Goal: Find contact information: Find contact information

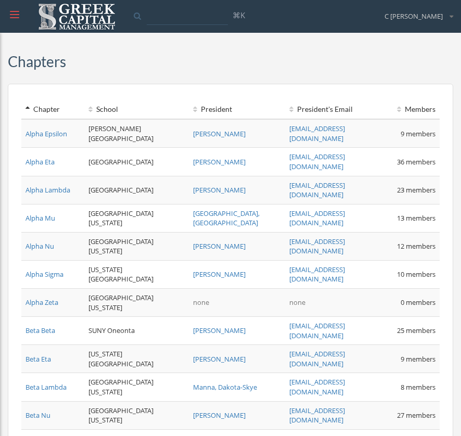
click at [47, 326] on link "Beta Beta" at bounding box center [40, 330] width 30 height 9
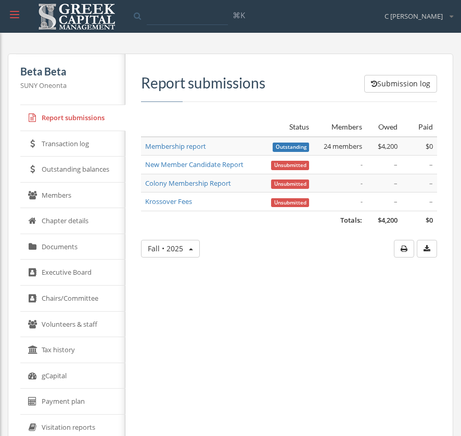
click at [74, 269] on link "Executive Board" at bounding box center [72, 273] width 105 height 26
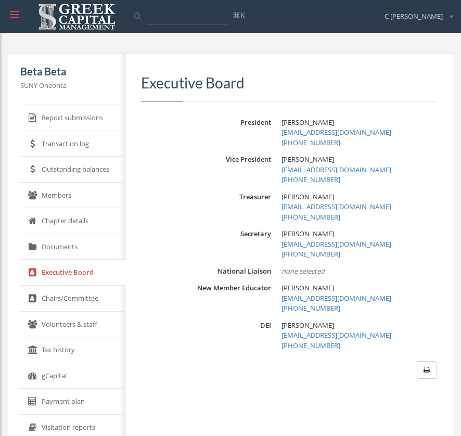
scroll to position [2, 0]
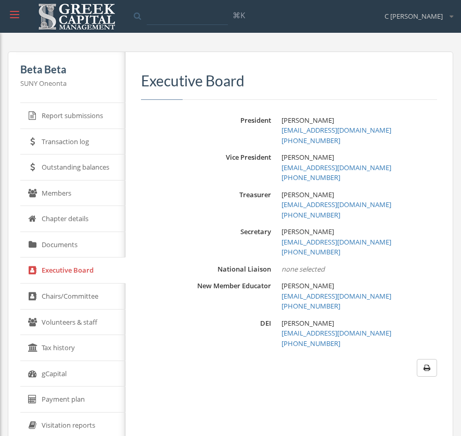
click at [12, 20] on div at bounding box center [15, 15] width 28 height 28
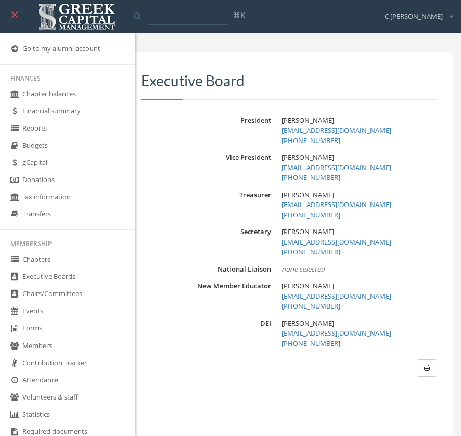
click at [53, 268] on link "Chapters" at bounding box center [67, 259] width 135 height 17
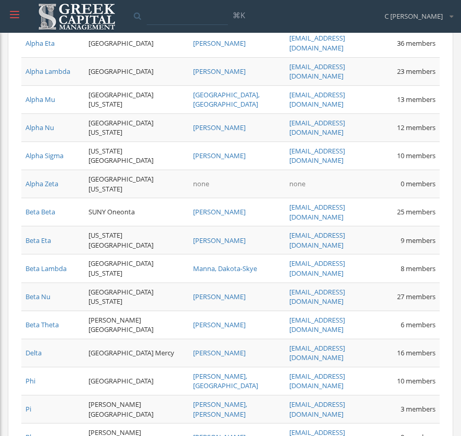
scroll to position [156, 0]
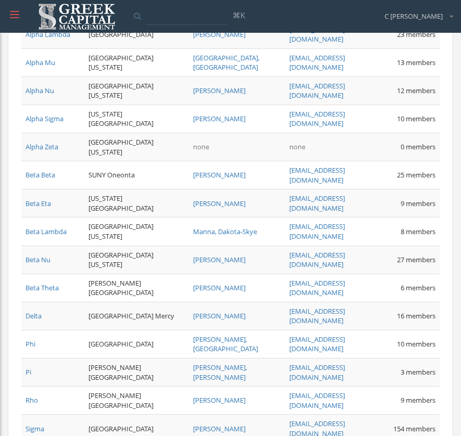
click at [33, 170] on link "Beta Beta" at bounding box center [40, 174] width 30 height 9
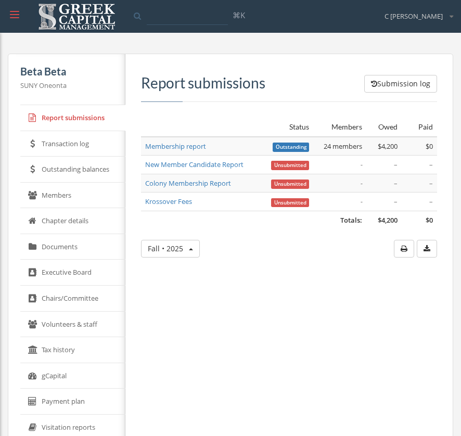
click at [56, 248] on link "Documents" at bounding box center [72, 247] width 105 height 26
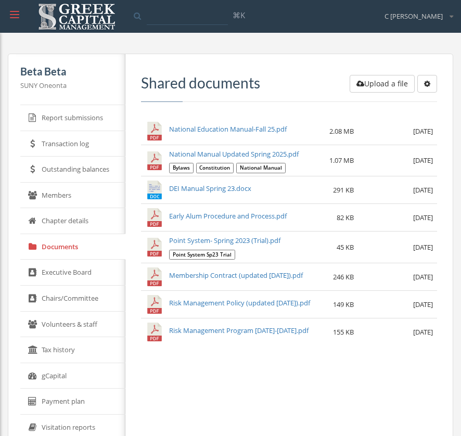
click at [240, 240] on link "Point System- Spring 2023 (Trial).pdf" at bounding box center [224, 240] width 111 height 9
click at [75, 313] on link "Volunteers & staff" at bounding box center [72, 325] width 105 height 26
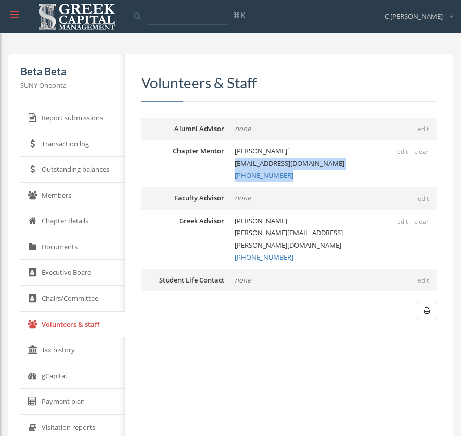
drag, startPoint x: 290, startPoint y: 175, endPoint x: 232, endPoint y: 166, distance: 58.4
click at [232, 166] on div "Chapter Mentor edit clear [PERSON_NAME] [PERSON_NAME][EMAIL_ADDRESS][DOMAIN_NAM…" at bounding box center [289, 163] width 296 height 47
click at [300, 110] on div "Volunteers & Staff Alumni Advisor edit none Chapter Mentor edit clear [PERSON_N…" at bounding box center [289, 197] width 296 height 245
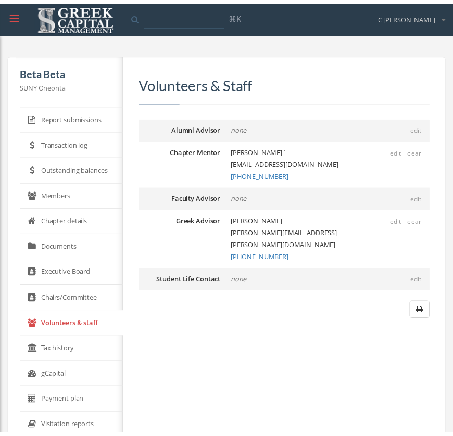
scroll to position [11, 0]
